Goal: Transaction & Acquisition: Download file/media

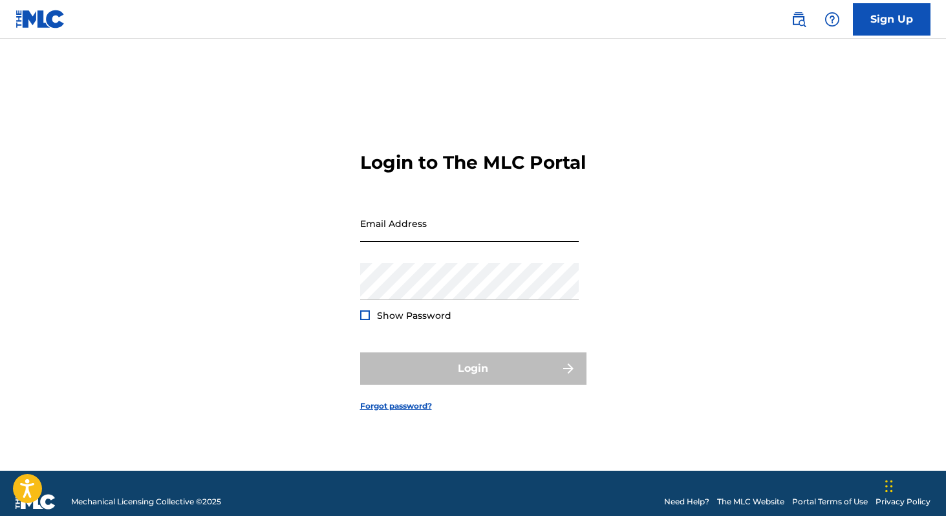
click at [528, 241] on input "Email Address" at bounding box center [469, 223] width 219 height 37
type input "[EMAIL_ADDRESS][PERSON_NAME][DOMAIN_NAME]"
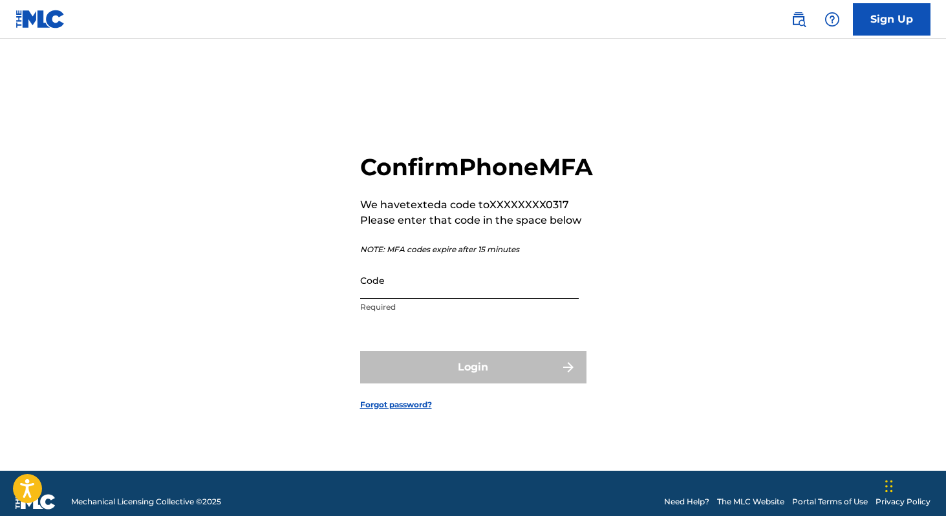
click at [466, 299] on input "Code" at bounding box center [469, 280] width 219 height 37
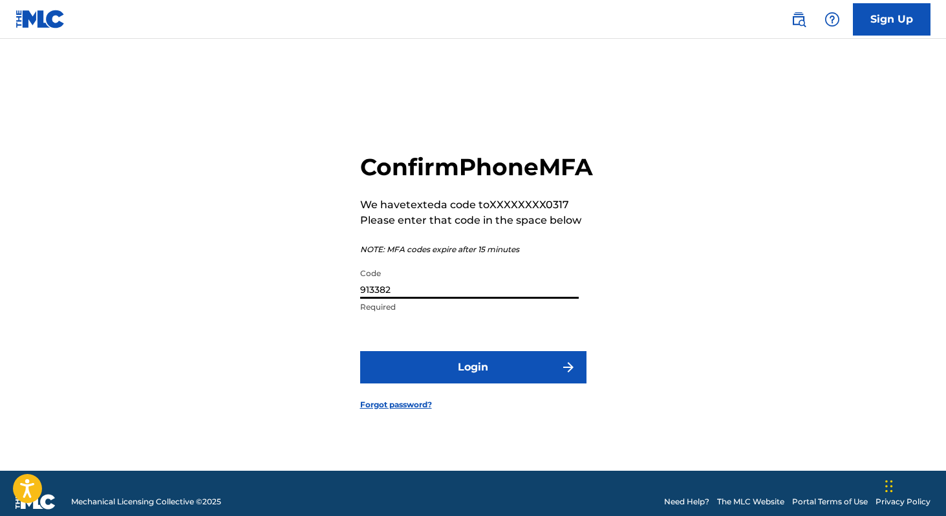
type input "913382"
click at [360, 351] on button "Login" at bounding box center [473, 367] width 226 height 32
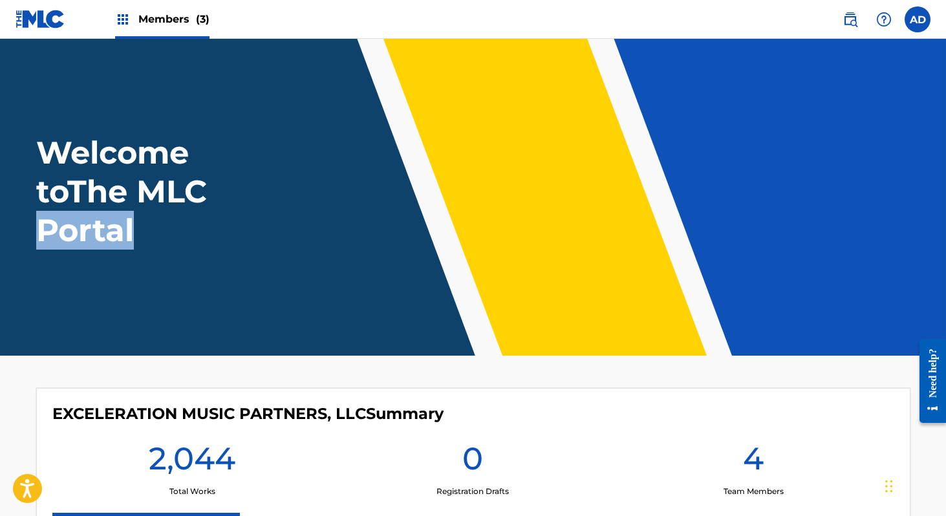
drag, startPoint x: 950, startPoint y: 209, endPoint x: 905, endPoint y: 325, distance: 124.9
click at [905, 325] on html "Accessibility Screen-Reader Guide, Feedback, and Issue Reporting | New window C…" at bounding box center [473, 258] width 946 height 516
click at [829, 365] on main "Welcome to The MLC Portal EXCELERATION MUSIC PARTNERS, LLC Summary 2,044 Total …" at bounding box center [473, 497] width 946 height 916
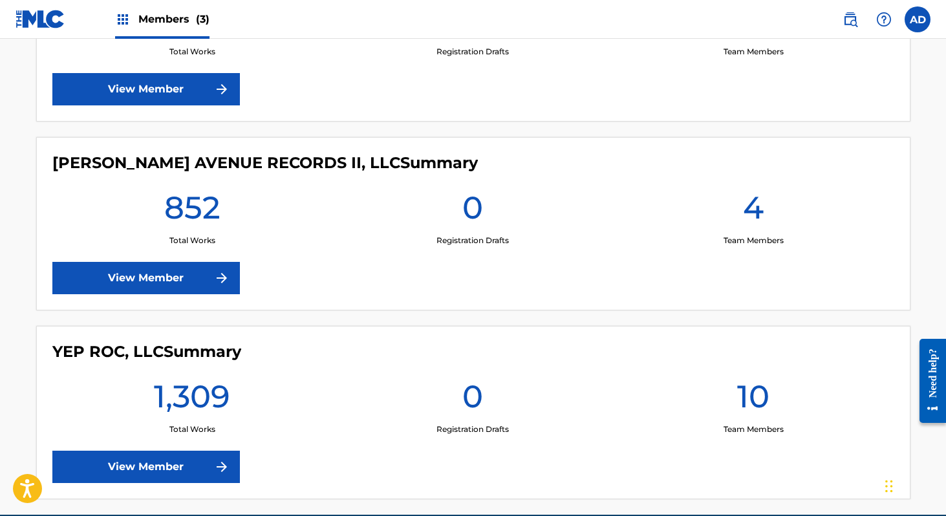
scroll to position [466, 0]
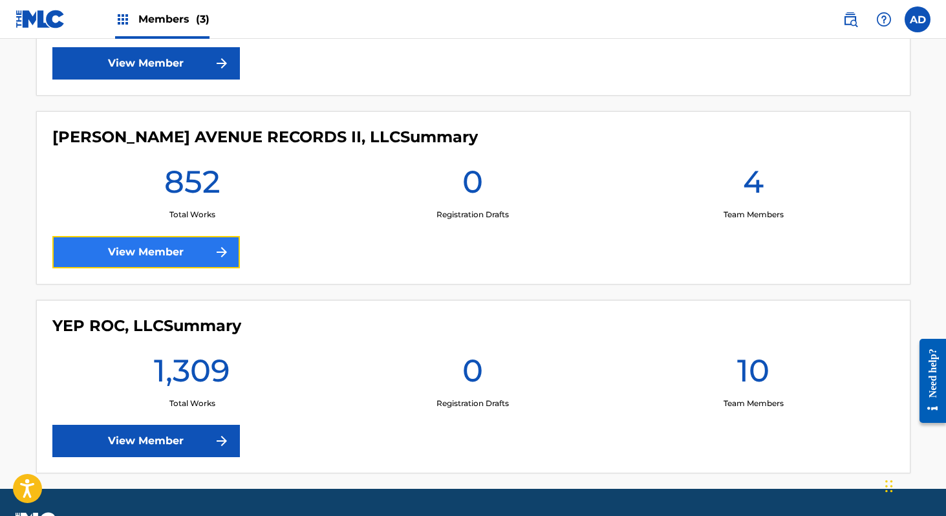
click at [198, 252] on link "View Member" at bounding box center [146, 252] width 188 height 32
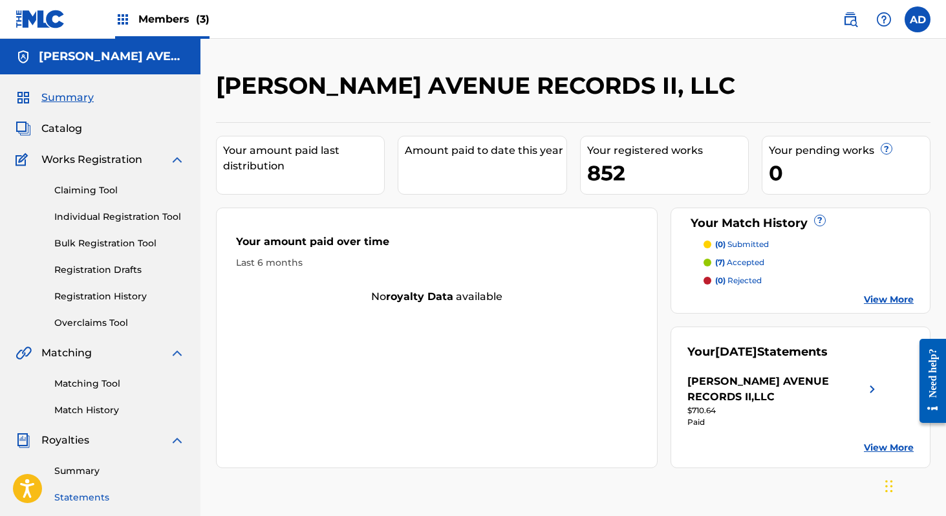
click at [91, 494] on link "Statements" at bounding box center [119, 498] width 131 height 14
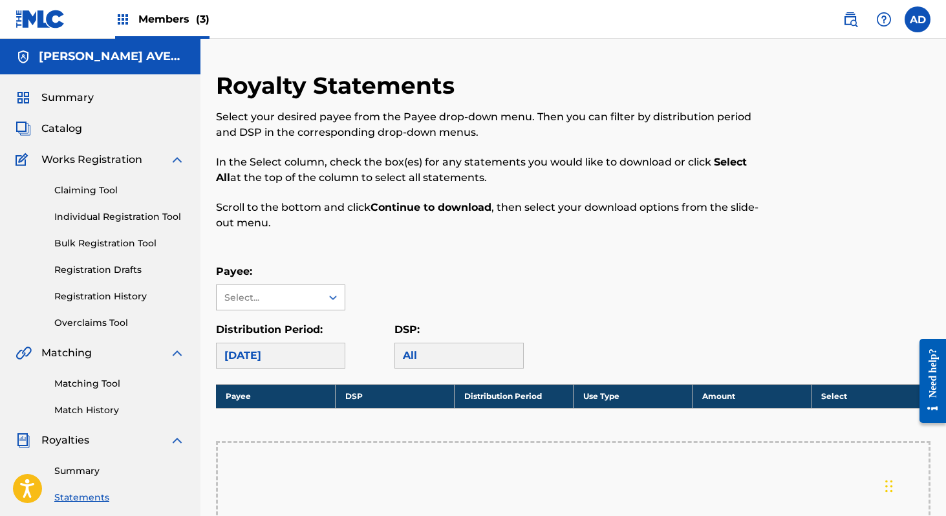
click at [330, 303] on icon at bounding box center [333, 297] width 13 height 13
click at [308, 334] on div "[PERSON_NAME] AVENUE RECORDS II,LLC" at bounding box center [281, 341] width 128 height 63
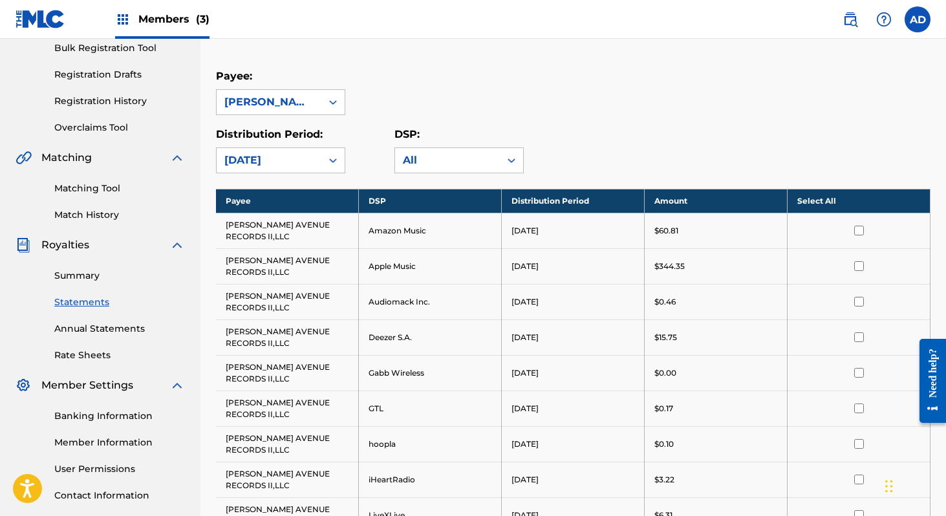
scroll to position [200, 0]
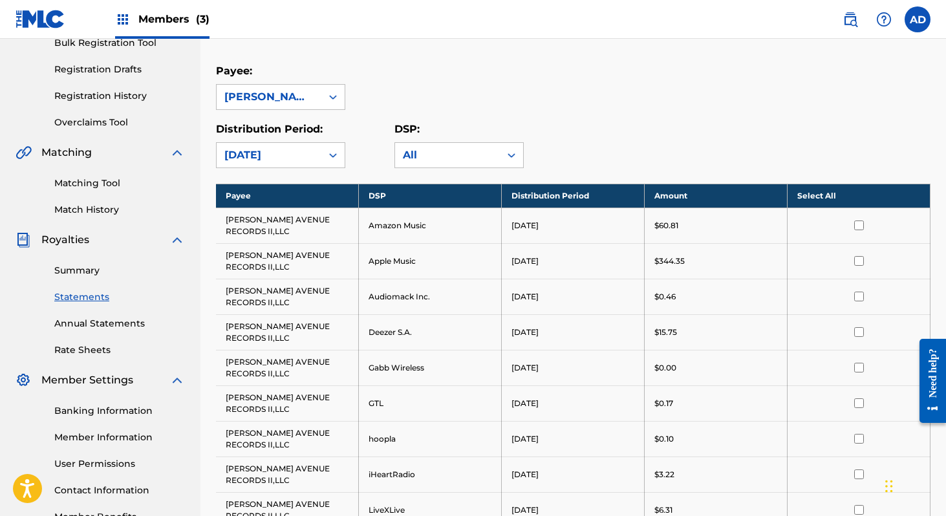
click at [849, 199] on th "Select All" at bounding box center [859, 196] width 143 height 24
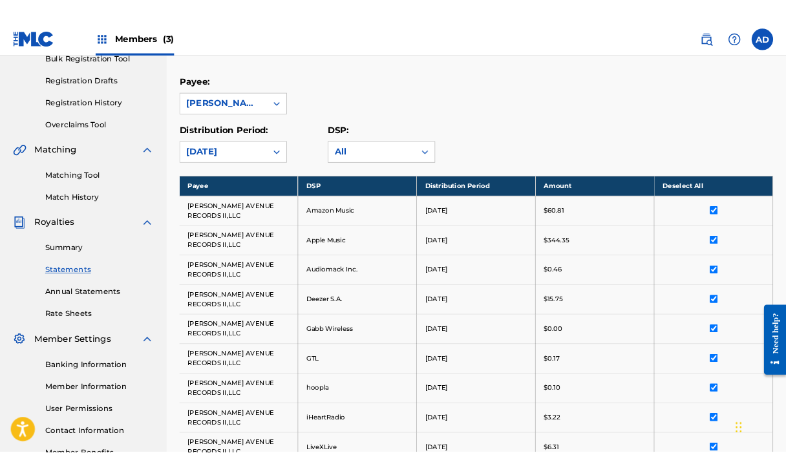
scroll to position [798, 0]
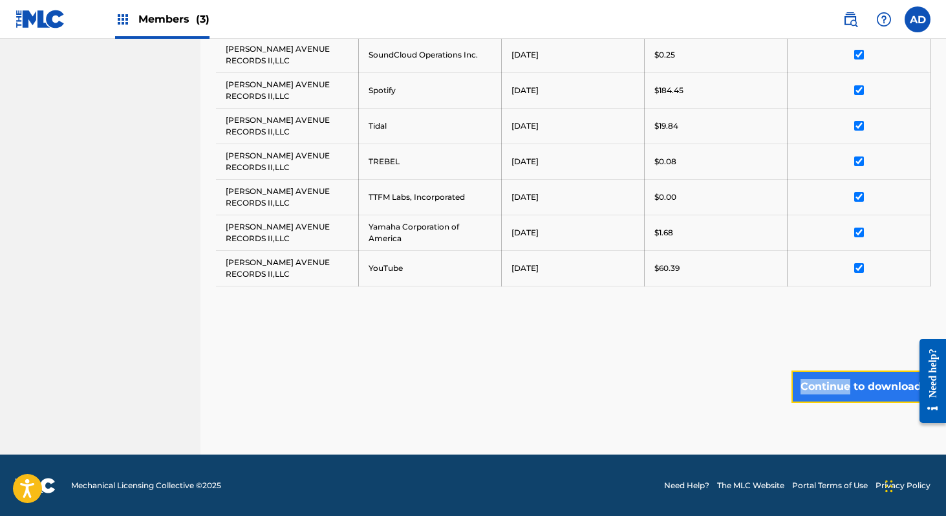
click at [875, 384] on button "Continue to download" at bounding box center [860, 386] width 139 height 32
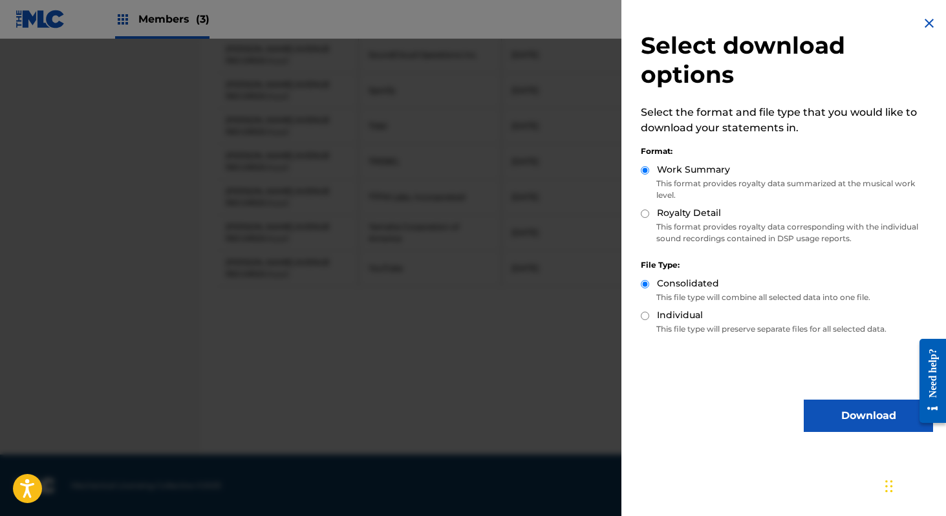
click at [645, 215] on input "Royalty Detail" at bounding box center [645, 213] width 8 height 8
radio input "true"
click at [861, 412] on button "Download" at bounding box center [868, 416] width 129 height 32
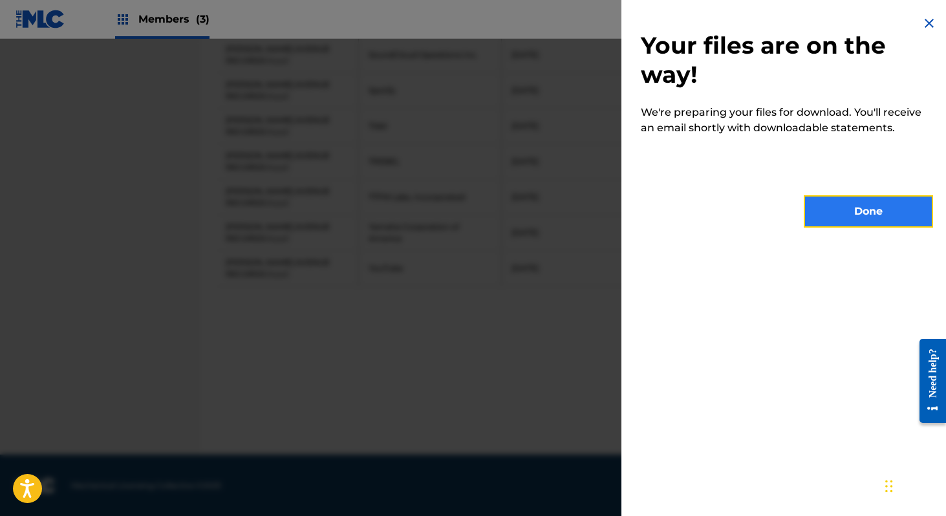
click at [866, 208] on button "Done" at bounding box center [868, 211] width 129 height 32
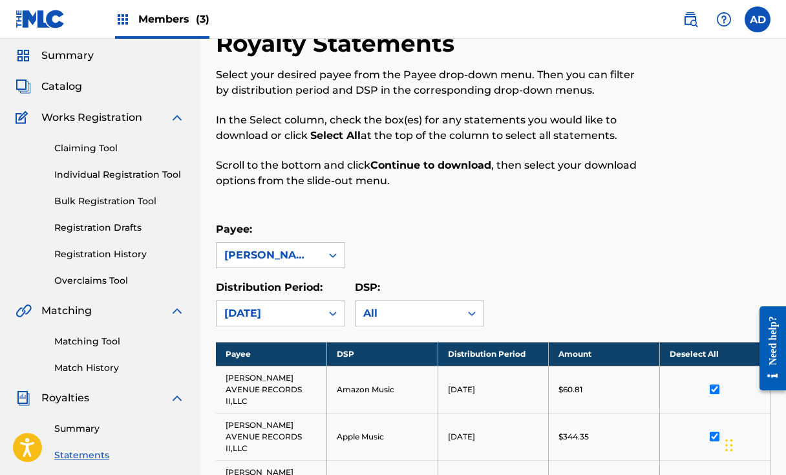
scroll to position [0, 0]
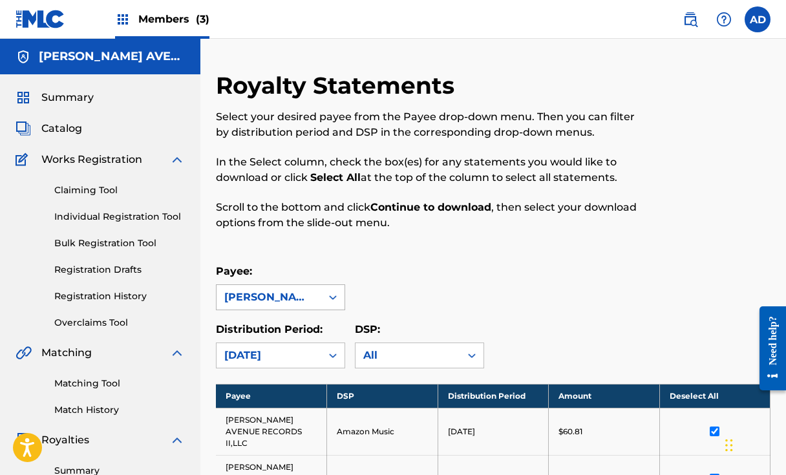
click at [284, 294] on div "[PERSON_NAME] AVENUE RECORDS II,LLC" at bounding box center [268, 298] width 89 height 16
click at [144, 17] on span "Members (3)" at bounding box center [173, 19] width 71 height 15
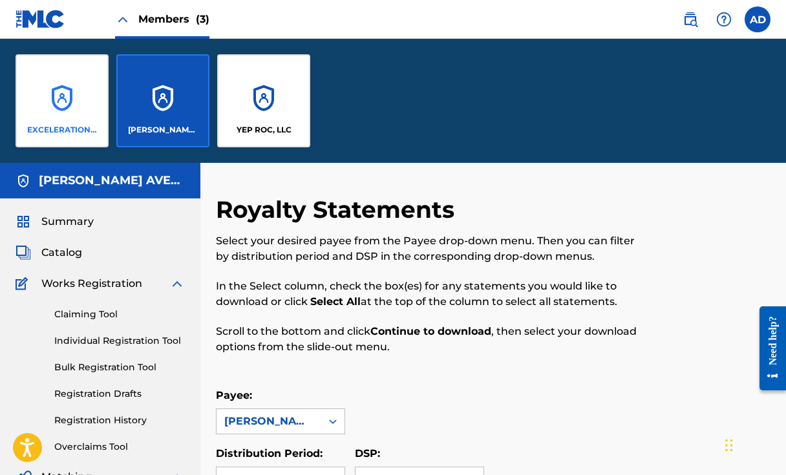
click at [90, 131] on p "EXCELERATION MUSIC PARTNERS, LLC" at bounding box center [62, 130] width 70 height 12
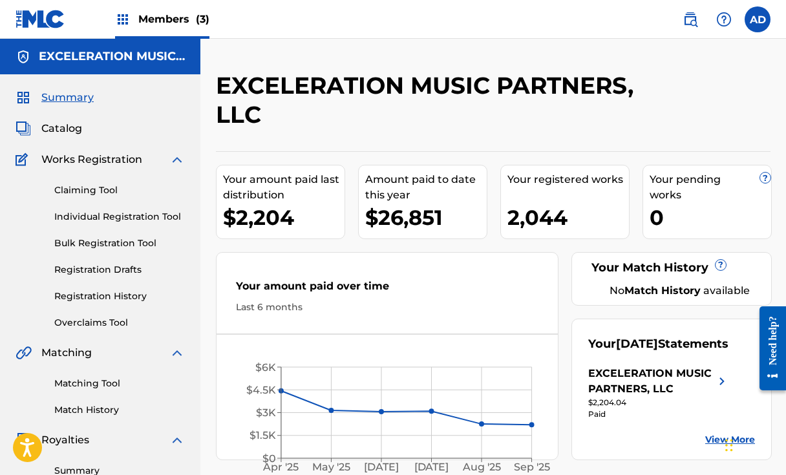
click at [165, 24] on span "Members (3)" at bounding box center [173, 19] width 71 height 15
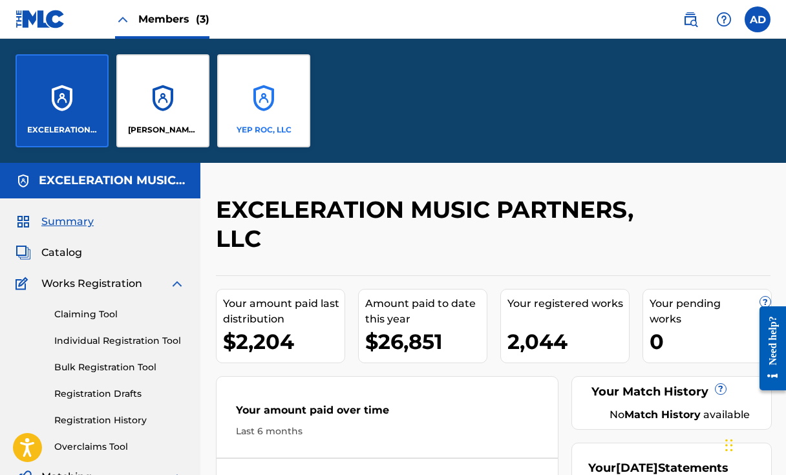
click at [257, 114] on div "YEP ROC, LLC" at bounding box center [263, 100] width 93 height 93
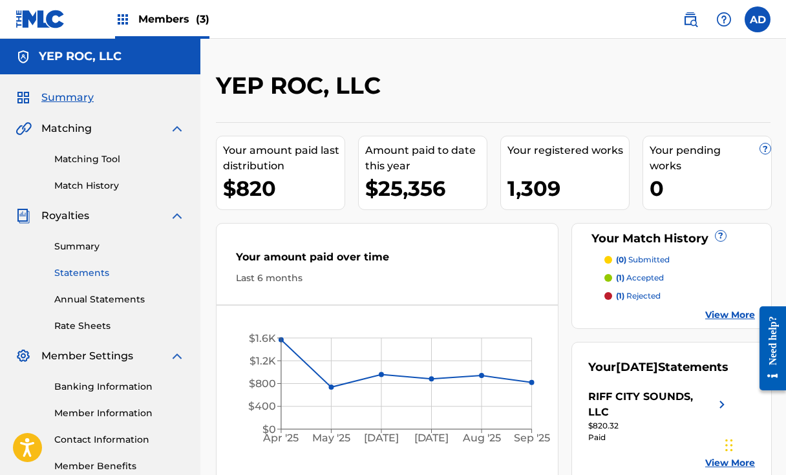
click at [94, 274] on link "Statements" at bounding box center [119, 273] width 131 height 14
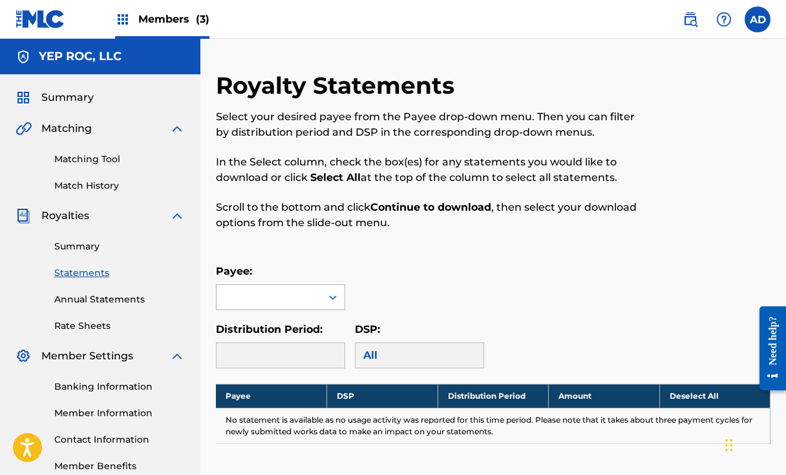
click at [325, 301] on div at bounding box center [332, 297] width 23 height 23
click at [298, 340] on div "RIFF CITY SOUNDS, LLC" at bounding box center [281, 334] width 128 height 48
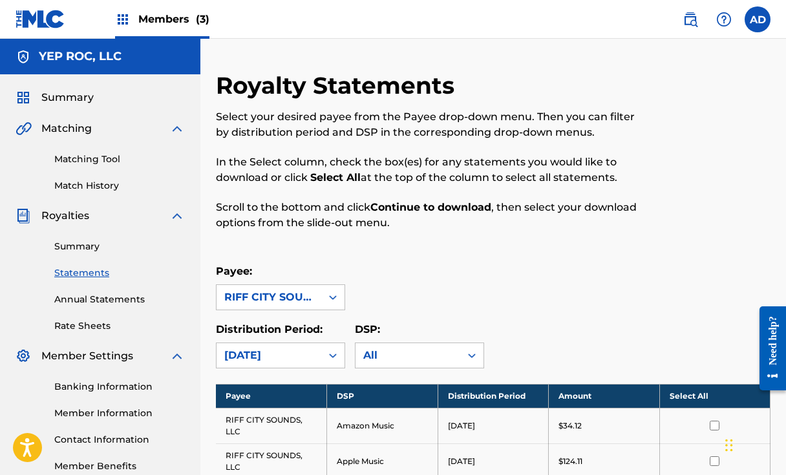
click at [690, 394] on th "Select All" at bounding box center [715, 396] width 111 height 24
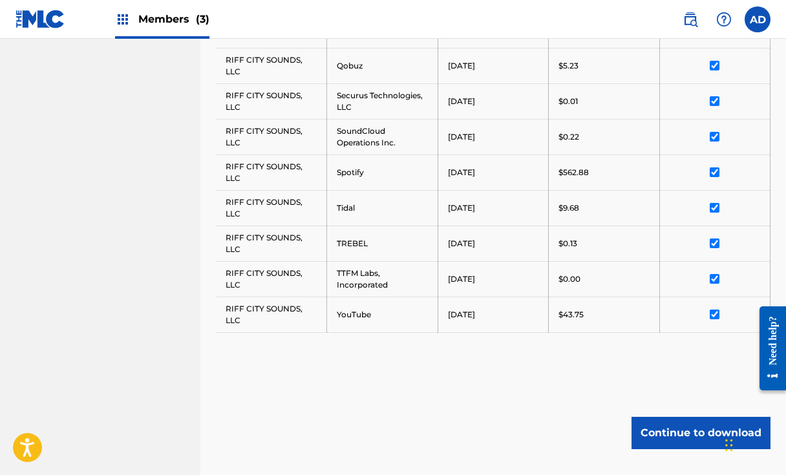
scroll to position [899, 0]
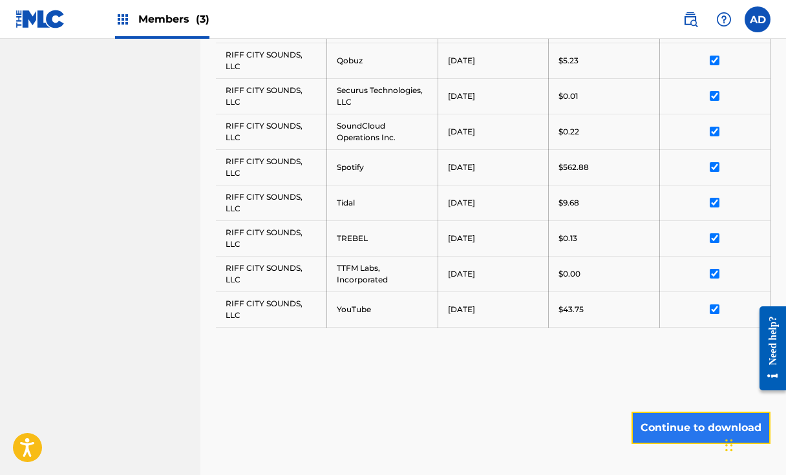
click at [687, 423] on button "Continue to download" at bounding box center [701, 428] width 139 height 32
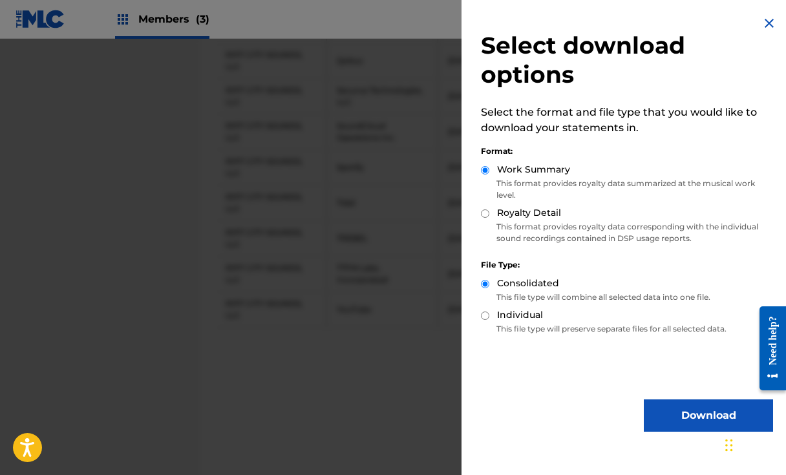
click at [484, 219] on div "Royalty Detail" at bounding box center [627, 213] width 292 height 15
click at [484, 213] on input "Royalty Detail" at bounding box center [485, 213] width 8 height 8
radio input "true"
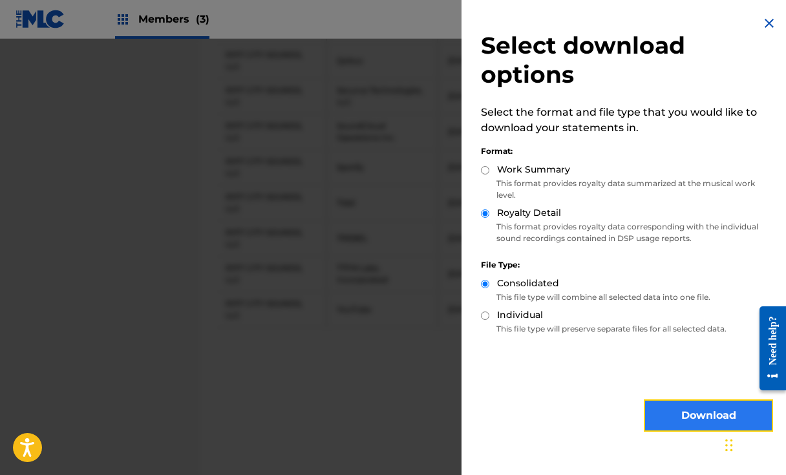
click at [657, 413] on button "Download" at bounding box center [708, 416] width 129 height 32
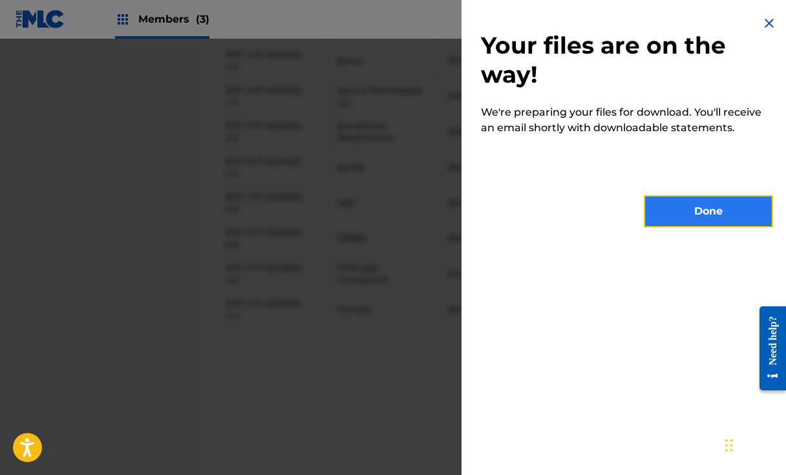
click at [695, 219] on button "Done" at bounding box center [708, 211] width 129 height 32
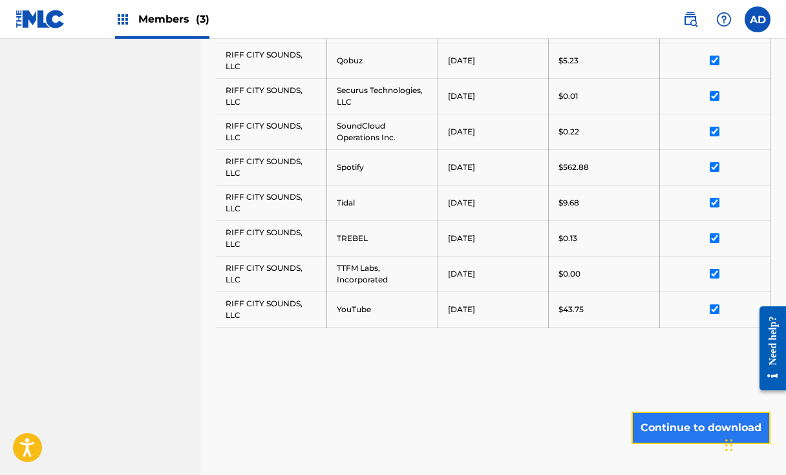
click at [667, 433] on button "Continue to download" at bounding box center [701, 428] width 139 height 32
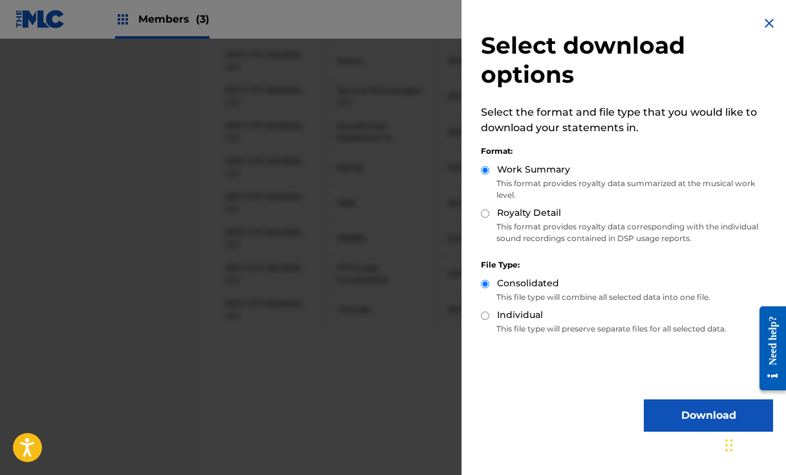
click at [484, 212] on input "Royalty Detail" at bounding box center [485, 213] width 8 height 8
radio input "true"
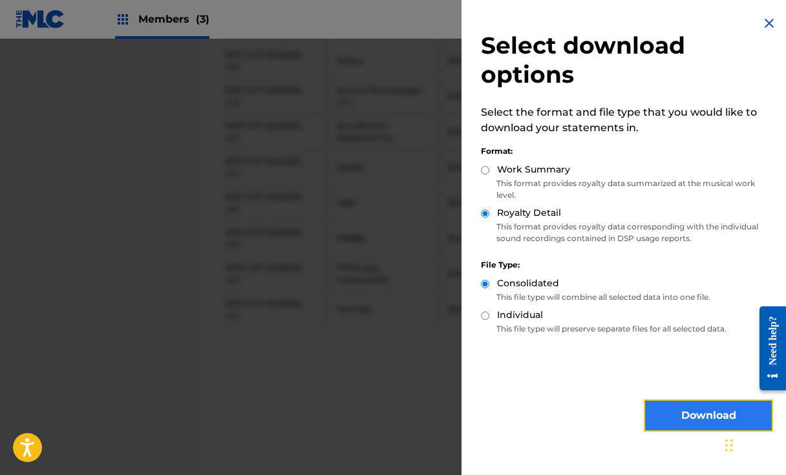
click at [672, 407] on button "Download" at bounding box center [708, 416] width 129 height 32
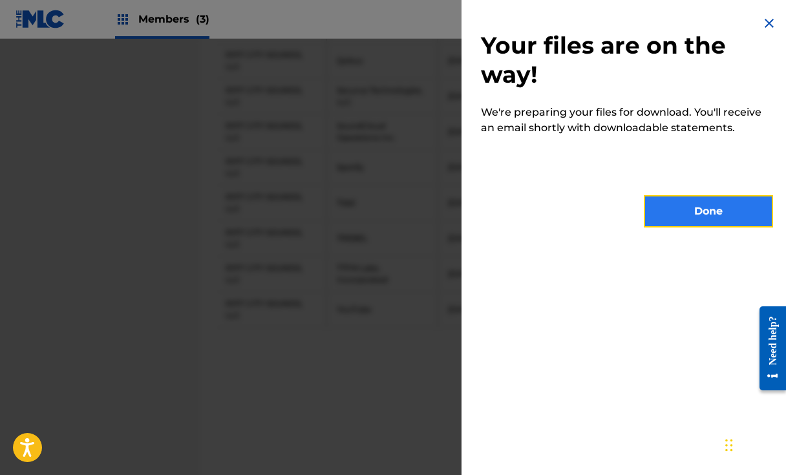
click at [678, 210] on button "Done" at bounding box center [708, 211] width 129 height 32
